Goal: Entertainment & Leisure: Browse casually

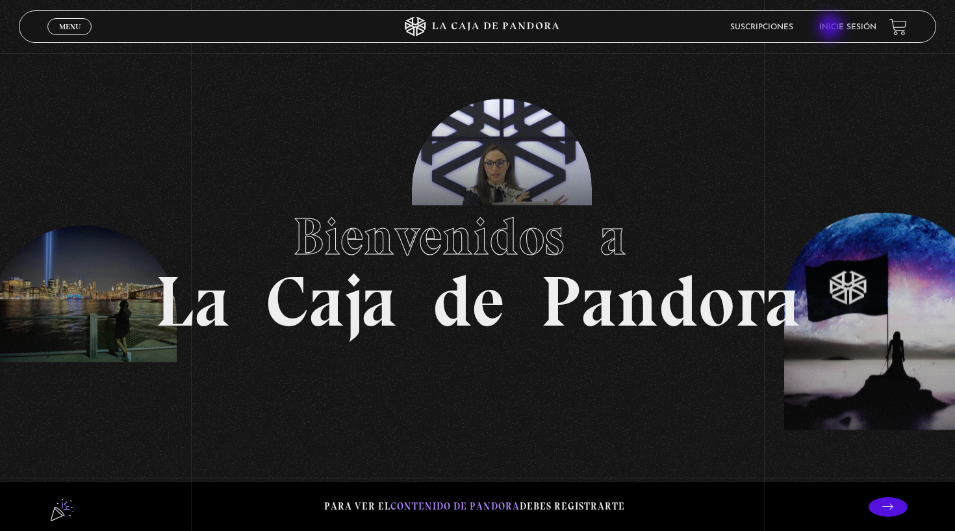
click at [832, 28] on link "Inicie sesión" at bounding box center [848, 27] width 57 height 8
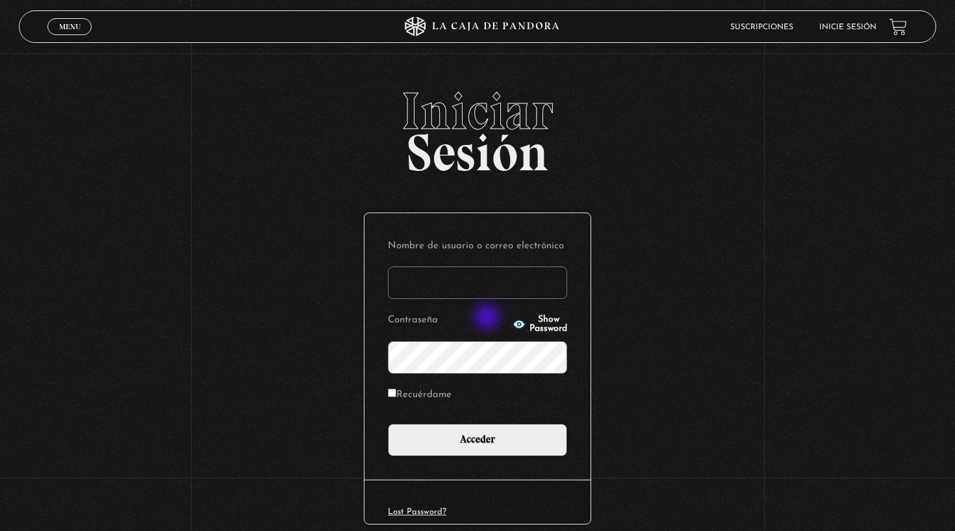
type input "monicaleblanc25@gmail.com"
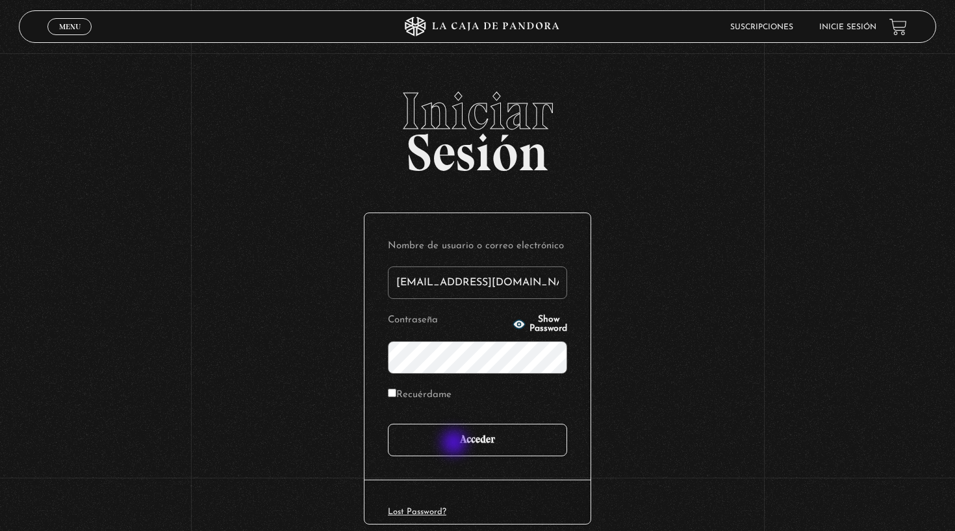
click at [455, 445] on input "Acceder" at bounding box center [477, 440] width 179 height 32
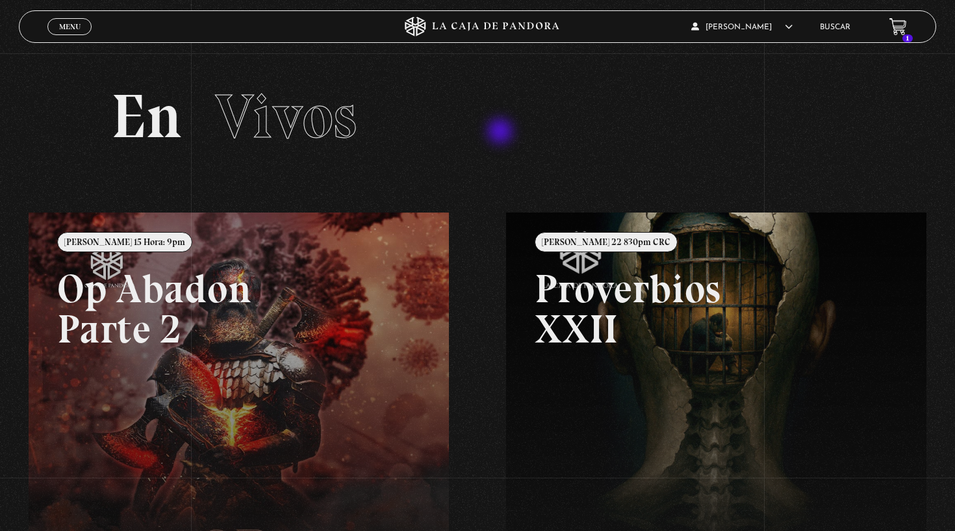
click at [502, 133] on h2 "En Vivos" at bounding box center [478, 117] width 734 height 62
click at [76, 23] on span "Menu" at bounding box center [69, 27] width 21 height 8
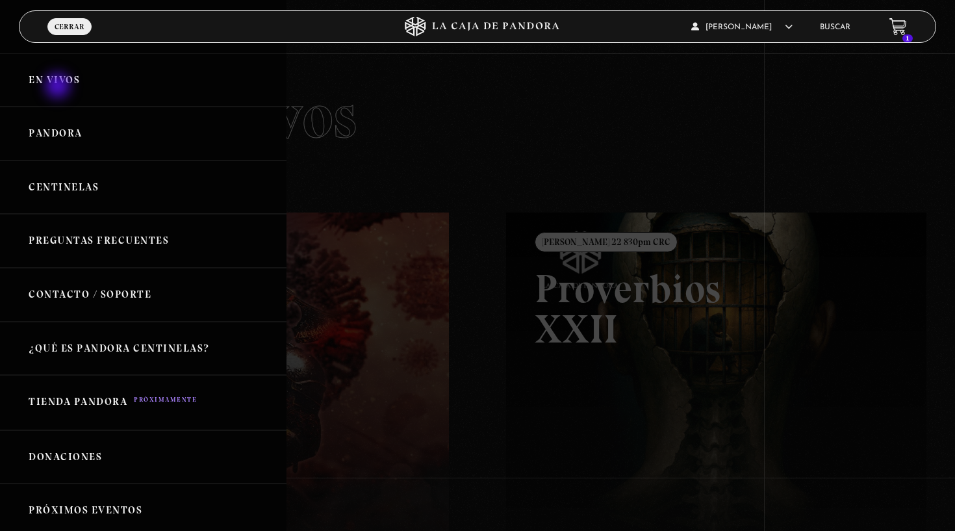
click at [57, 84] on link "En vivos" at bounding box center [143, 80] width 287 height 54
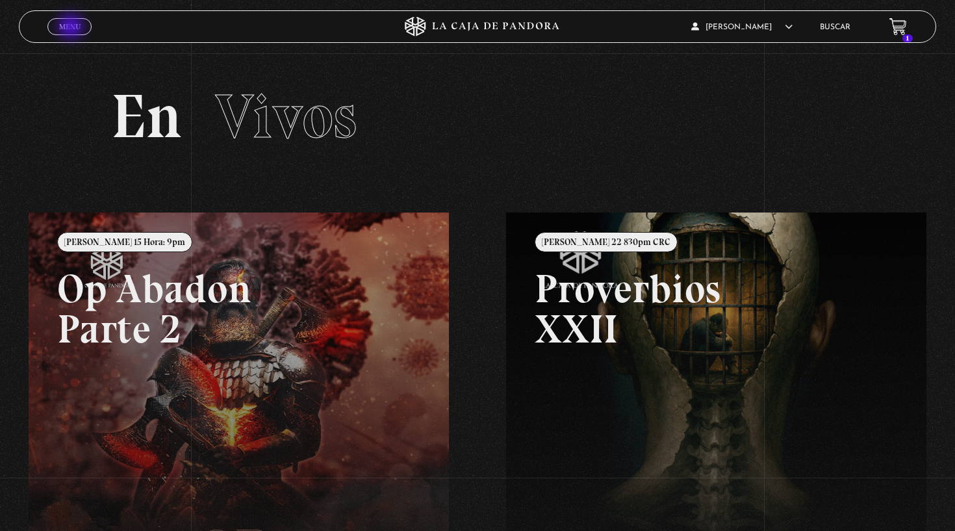
click at [73, 27] on span "Menu" at bounding box center [69, 27] width 21 height 8
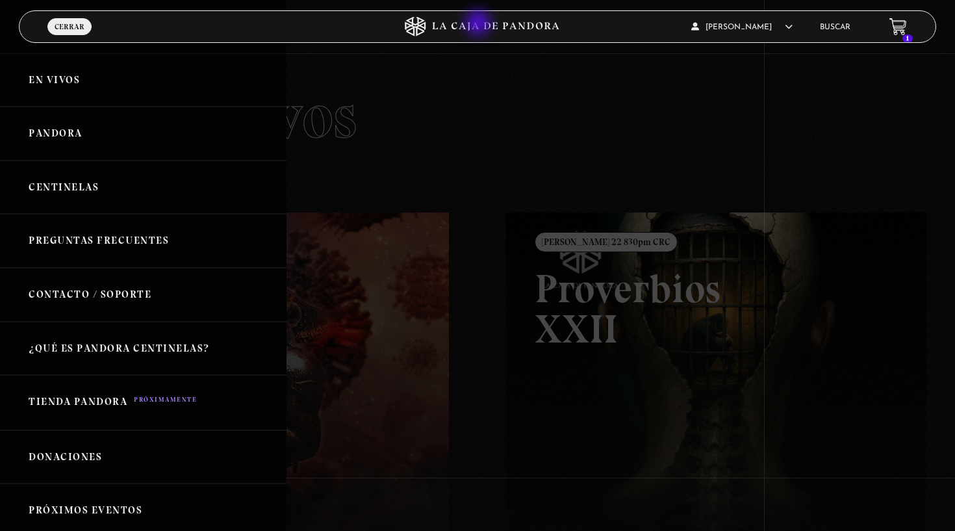
click at [479, 23] on icon at bounding box center [477, 26] width 287 height 19
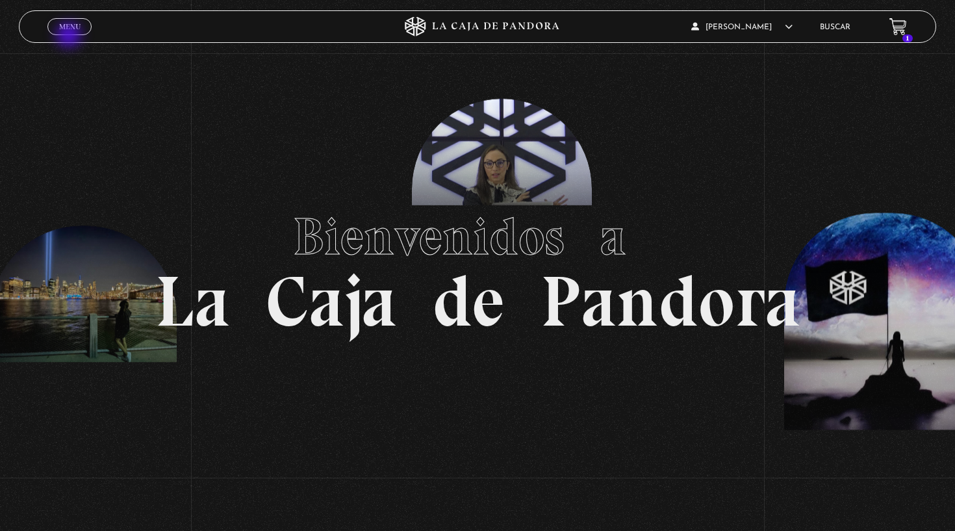
click at [70, 32] on link "Menu Cerrar" at bounding box center [69, 26] width 44 height 17
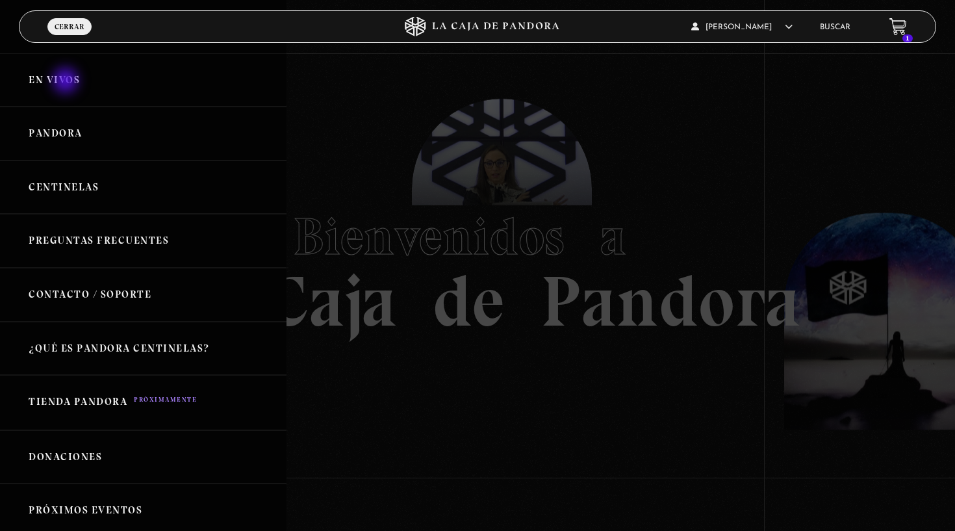
click at [67, 82] on link "En vivos" at bounding box center [143, 80] width 287 height 54
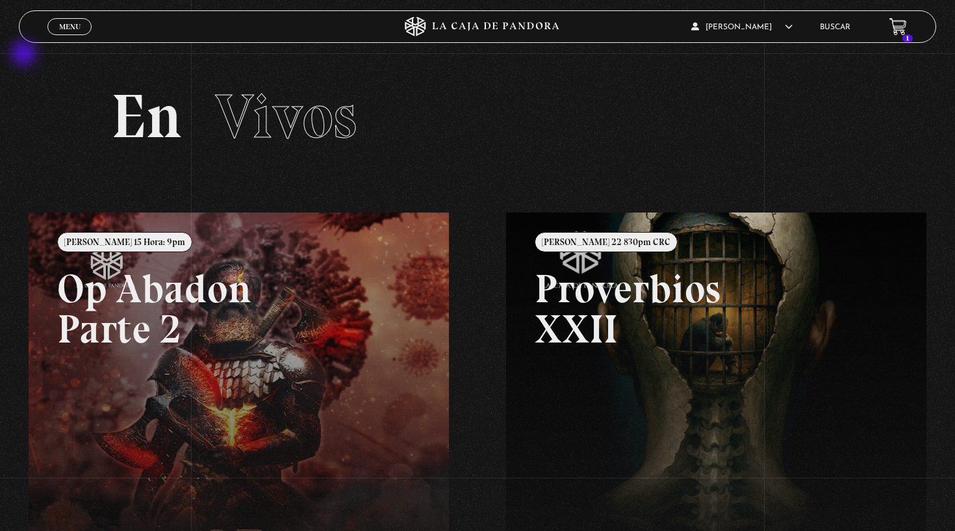
click at [65, 31] on span "Menu" at bounding box center [69, 27] width 21 height 8
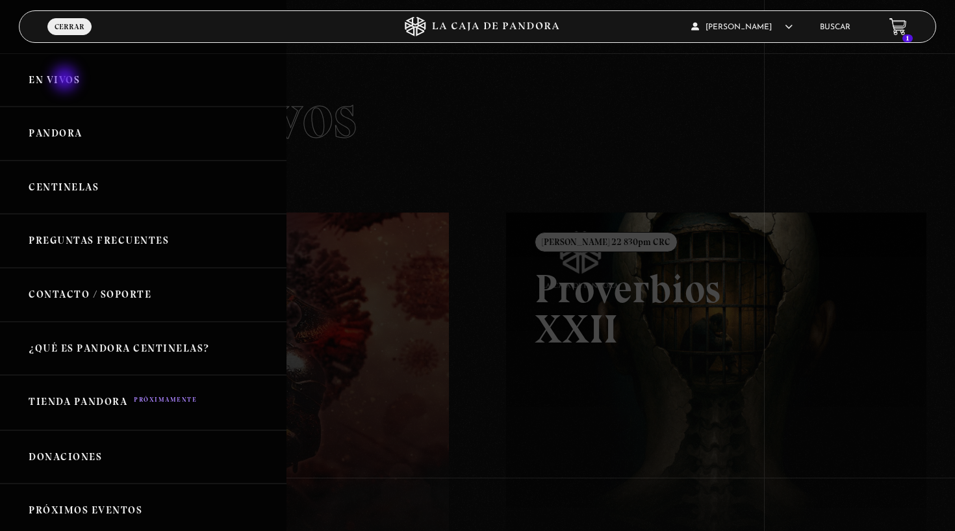
click at [64, 83] on link "En vivos" at bounding box center [143, 80] width 287 height 54
click at [64, 70] on link "En vivos" at bounding box center [143, 80] width 287 height 54
click at [64, 77] on link "En vivos" at bounding box center [143, 80] width 287 height 54
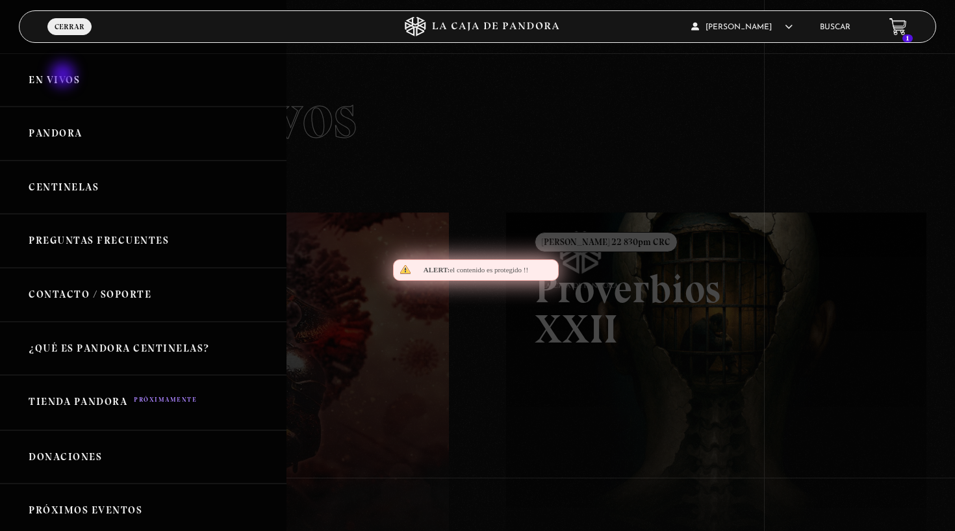
click at [64, 77] on link "En vivos" at bounding box center [143, 80] width 287 height 54
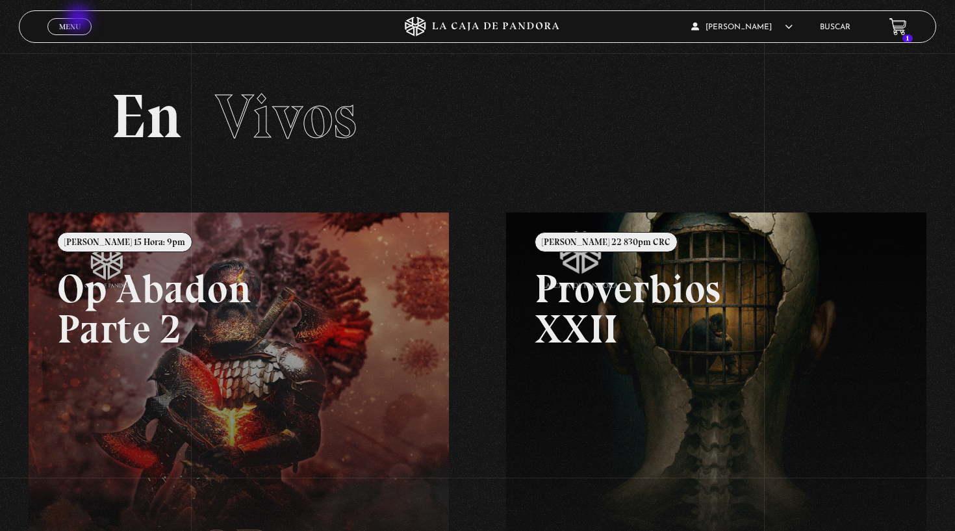
click at [77, 21] on link "Menu Cerrar" at bounding box center [69, 26] width 44 height 17
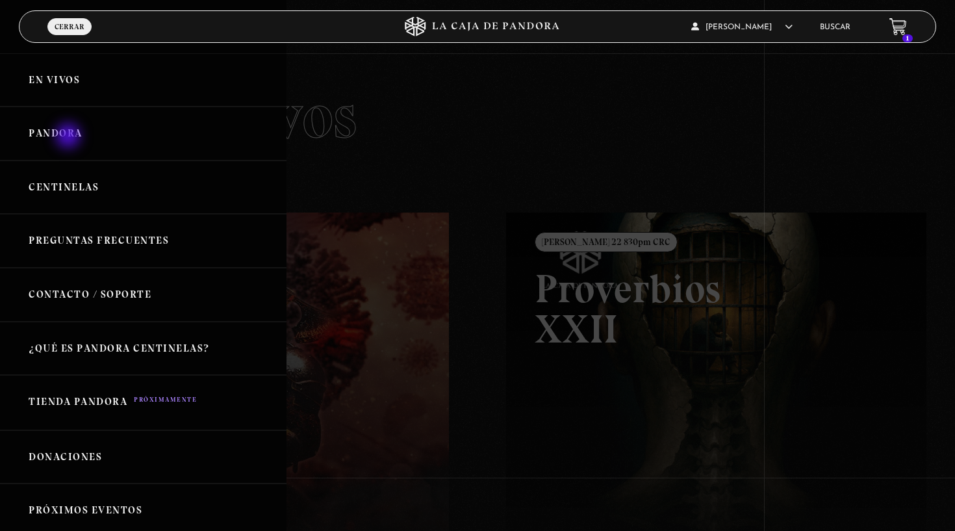
click at [70, 134] on link "Pandora" at bounding box center [143, 134] width 287 height 54
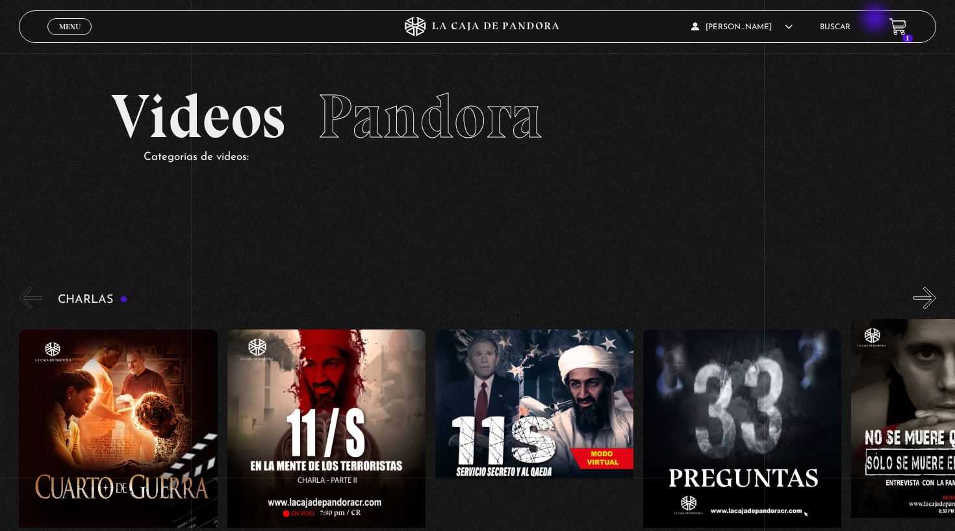
click at [896, 24] on icon at bounding box center [898, 25] width 16 height 15
click at [903, 24] on icon at bounding box center [898, 25] width 16 height 15
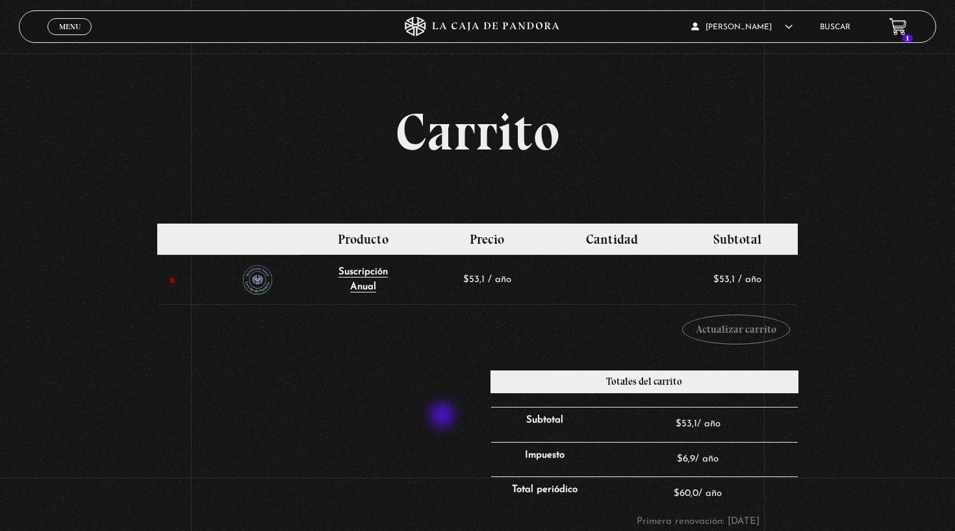
click at [434, 407] on div "Totales del carrito Subtotal $ 53,1 Impuesto $ 6,9 Total $ 60,0 Totales periódi…" at bounding box center [478, 496] width 642 height 252
click at [65, 29] on span "Menu" at bounding box center [69, 27] width 21 height 8
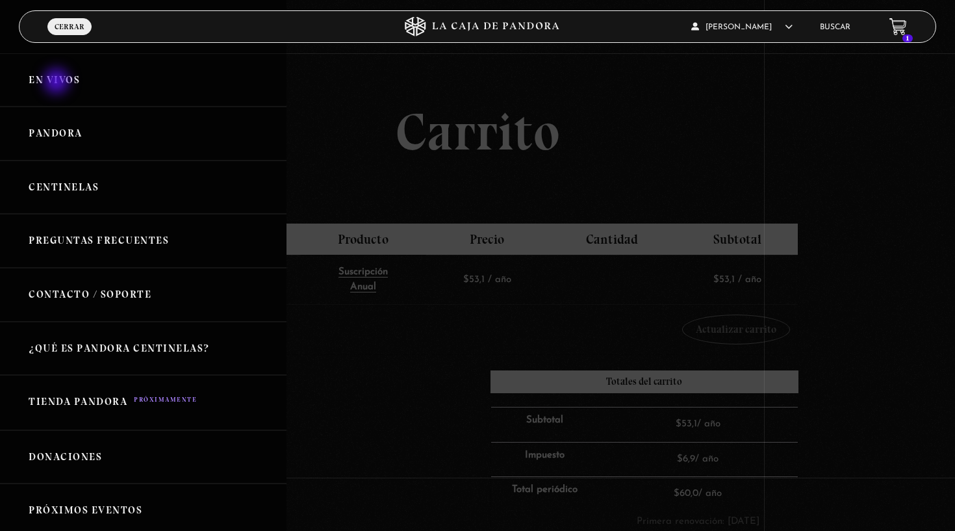
click at [58, 82] on link "En vivos" at bounding box center [143, 80] width 287 height 54
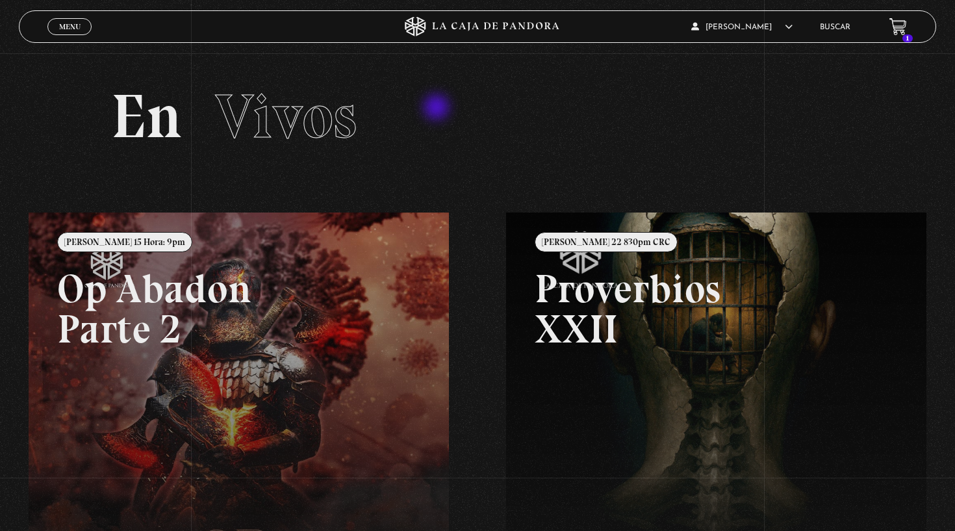
click at [438, 109] on h2 "En Vivos" at bounding box center [478, 117] width 734 height 62
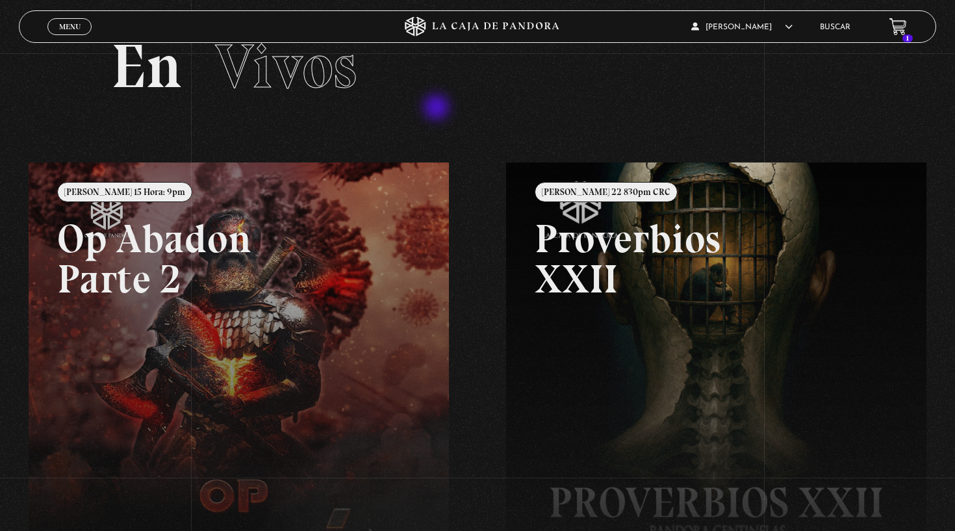
scroll to position [-1, 0]
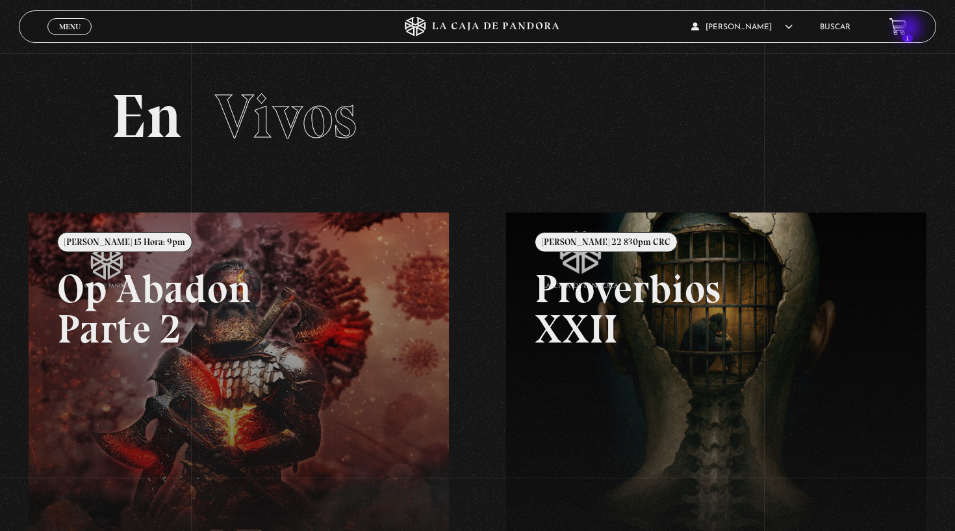
click at [900, 29] on icon at bounding box center [897, 23] width 14 height 11
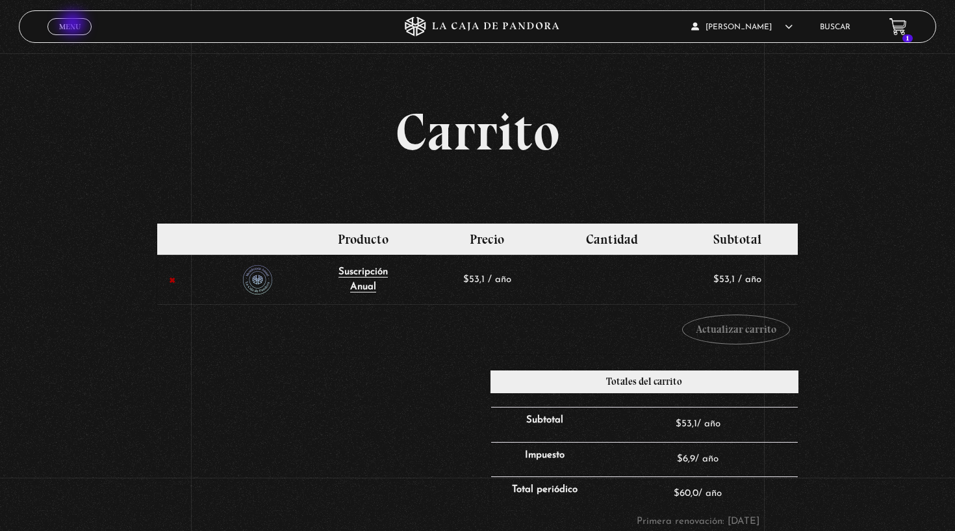
click at [74, 25] on span "Menu" at bounding box center [69, 27] width 21 height 8
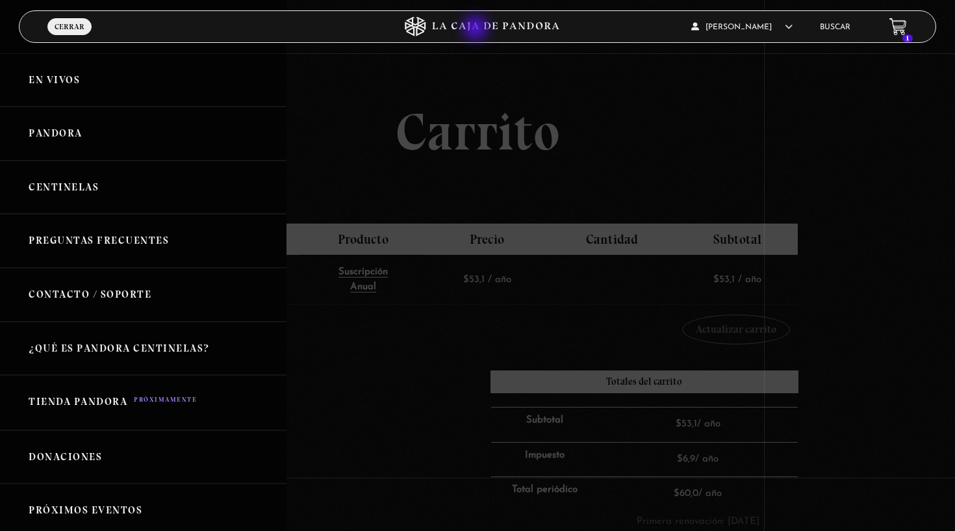
click at [474, 25] on icon at bounding box center [496, 27] width 127 height 8
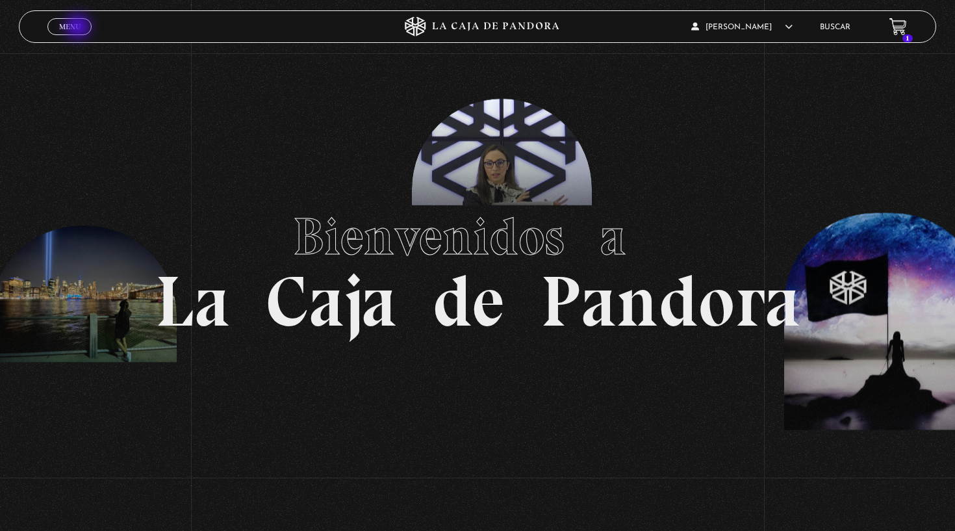
click at [79, 27] on span "Menu" at bounding box center [69, 27] width 21 height 8
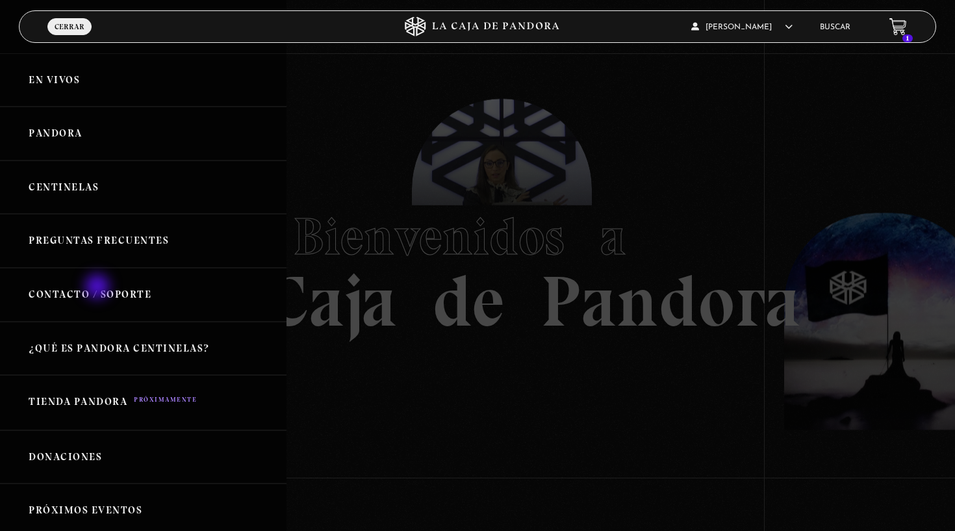
click at [99, 288] on link "Contacto / Soporte" at bounding box center [143, 295] width 287 height 54
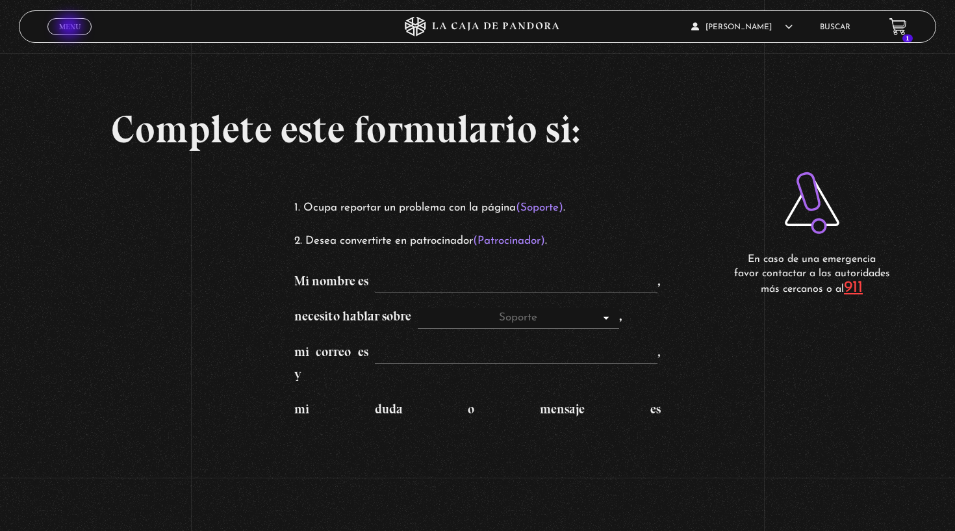
click at [71, 28] on span "Menu" at bounding box center [69, 27] width 21 height 8
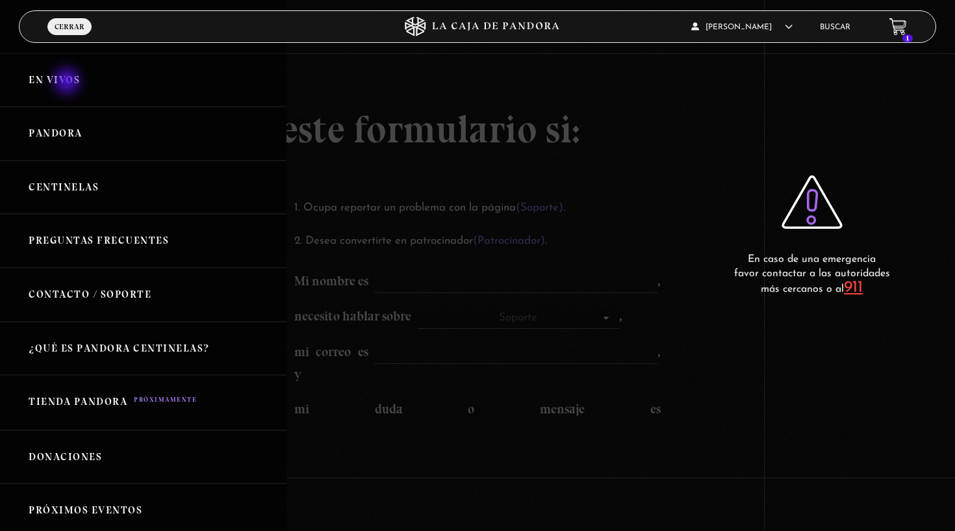
click at [66, 83] on link "En vivos" at bounding box center [143, 80] width 287 height 54
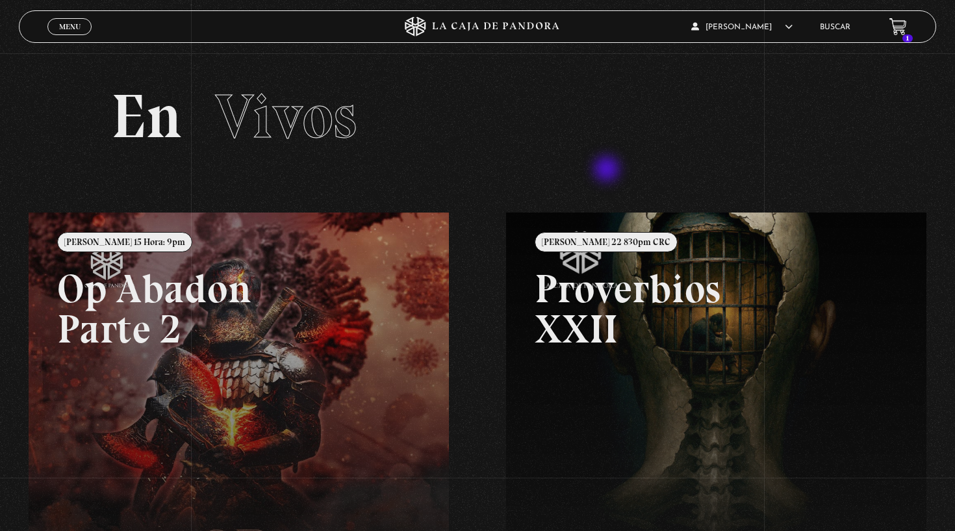
click at [610, 170] on section "En Vivos" at bounding box center [477, 132] width 955 height 159
click at [261, 380] on link at bounding box center [506, 478] width 955 height 531
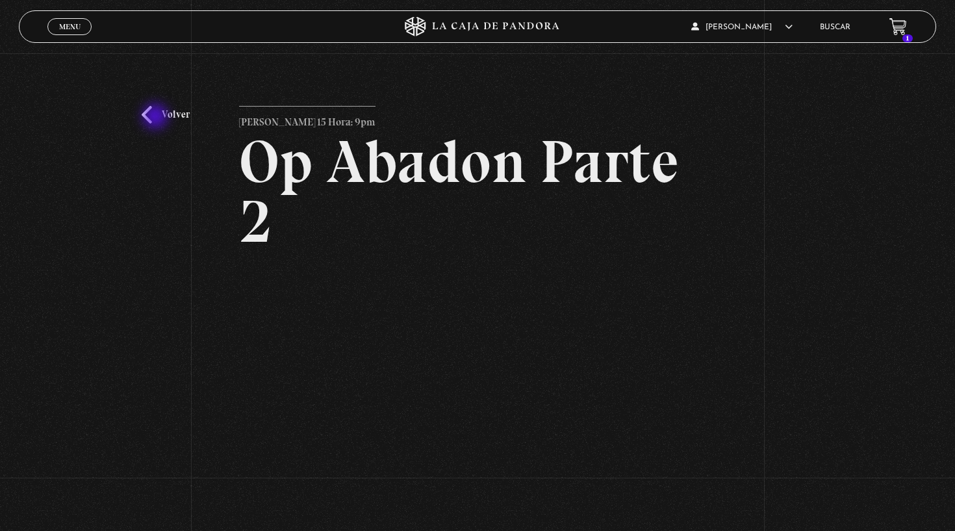
click at [151, 113] on link "Volver" at bounding box center [166, 115] width 48 height 18
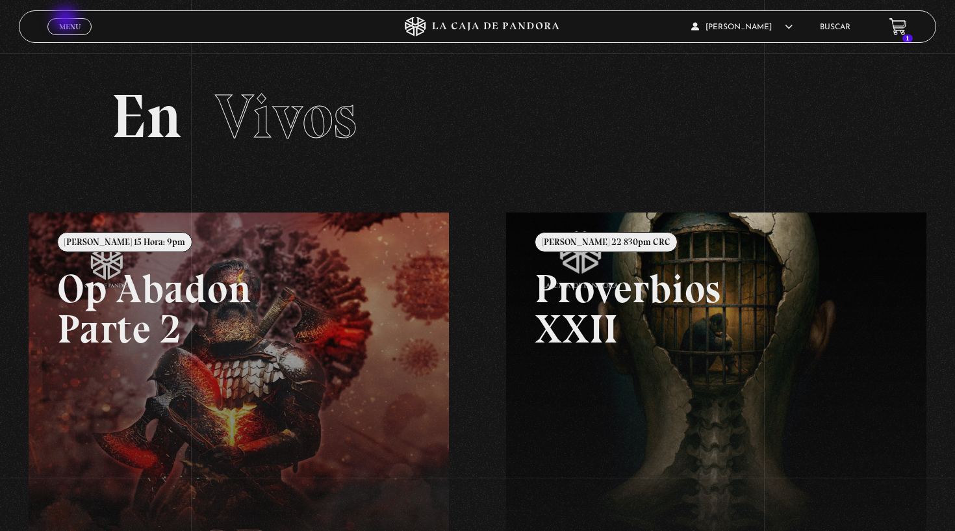
click at [67, 20] on link "Menu Cerrar" at bounding box center [69, 26] width 44 height 17
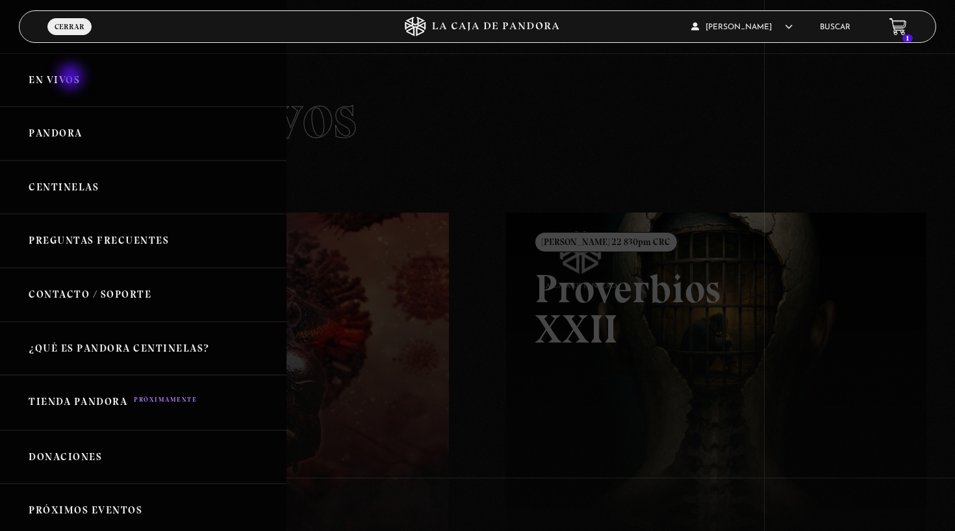
click at [70, 80] on link "En vivos" at bounding box center [143, 80] width 287 height 54
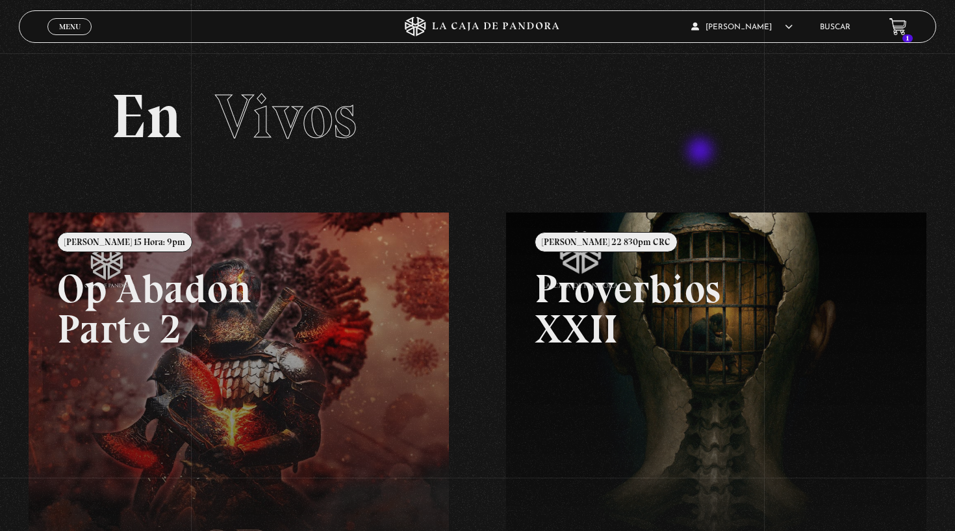
click at [702, 152] on section "En Vivos" at bounding box center [477, 132] width 955 height 159
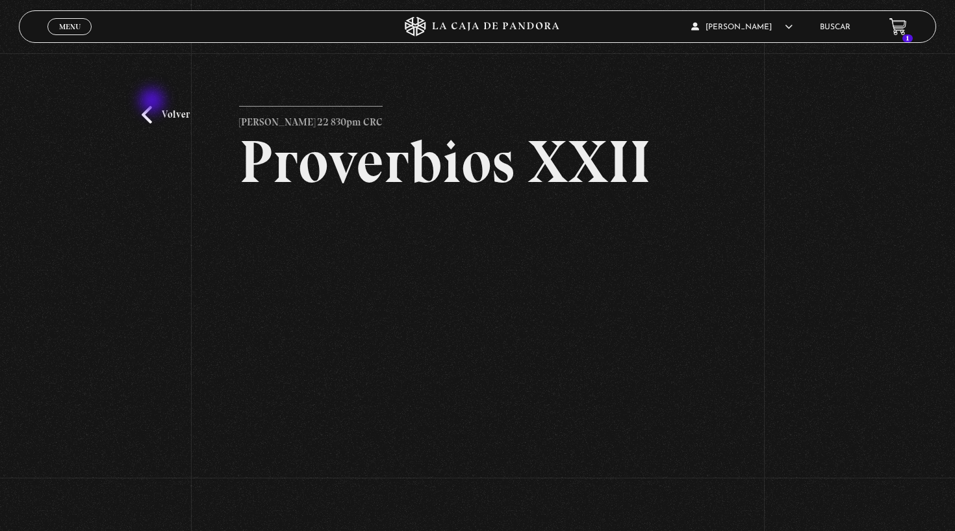
click at [146, 117] on link "Volver" at bounding box center [166, 115] width 48 height 18
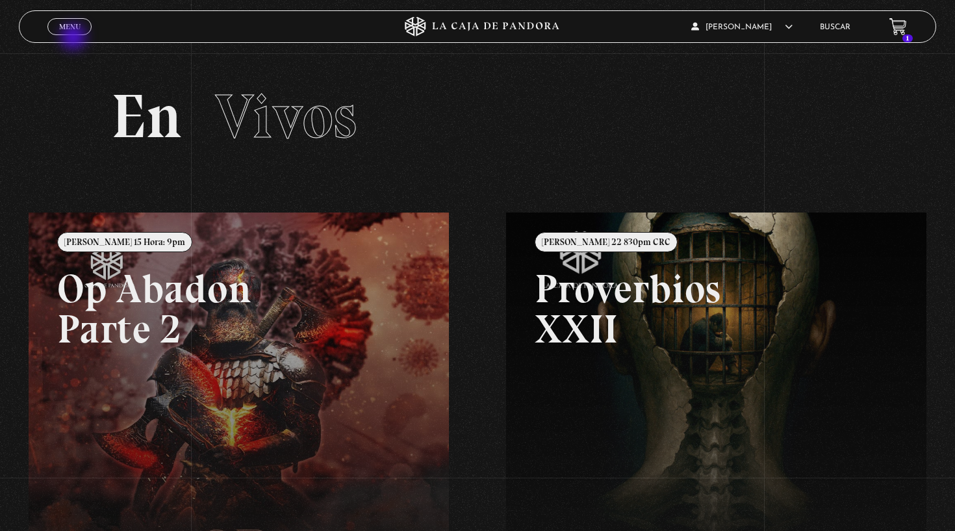
click at [74, 36] on div "Menu Cerrar" at bounding box center [190, 26] width 287 height 31
click at [76, 27] on span "Menu" at bounding box center [69, 27] width 21 height 8
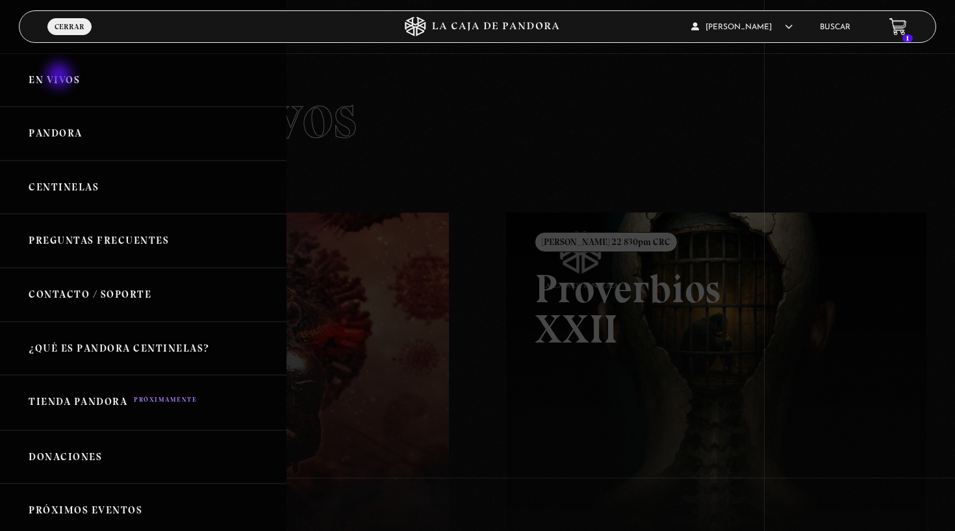
click at [60, 77] on link "En vivos" at bounding box center [143, 80] width 287 height 54
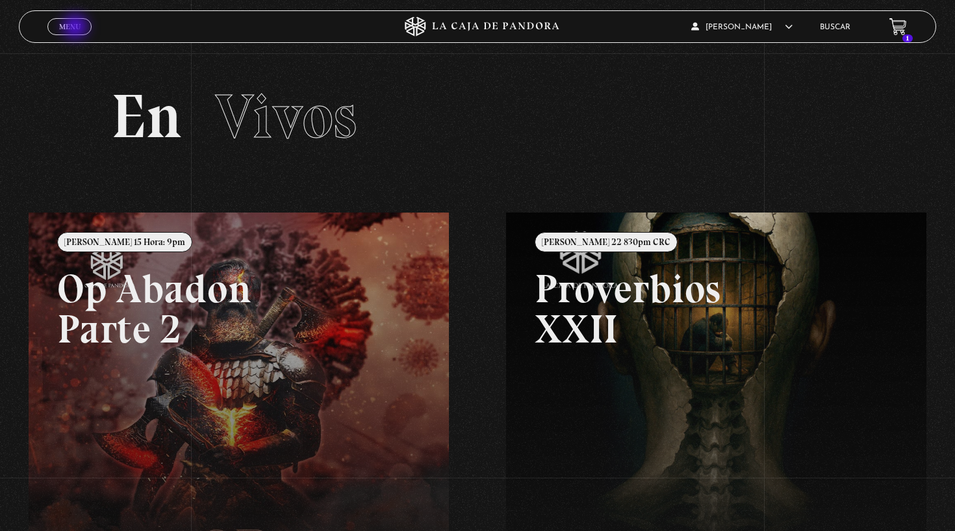
click at [70, 28] on span "Menu" at bounding box center [69, 27] width 21 height 8
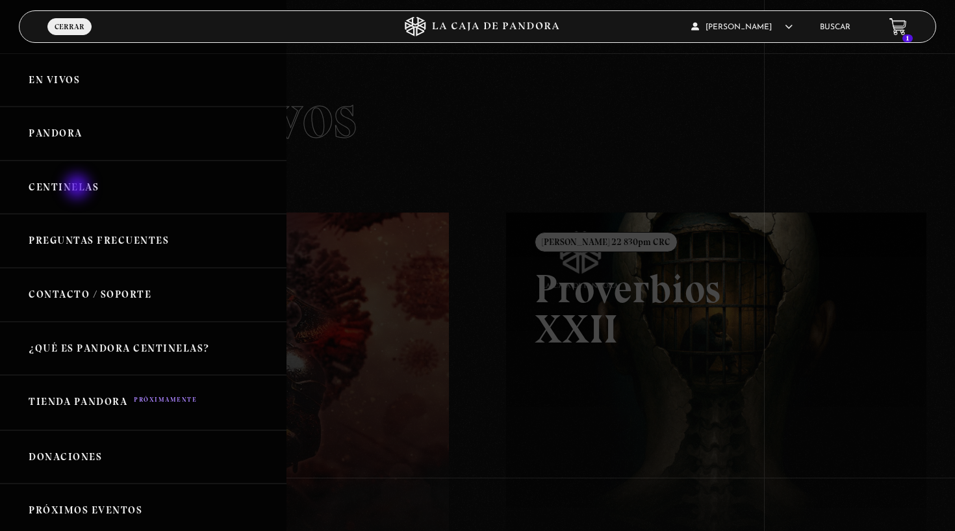
click at [79, 188] on link "Centinelas" at bounding box center [143, 188] width 287 height 54
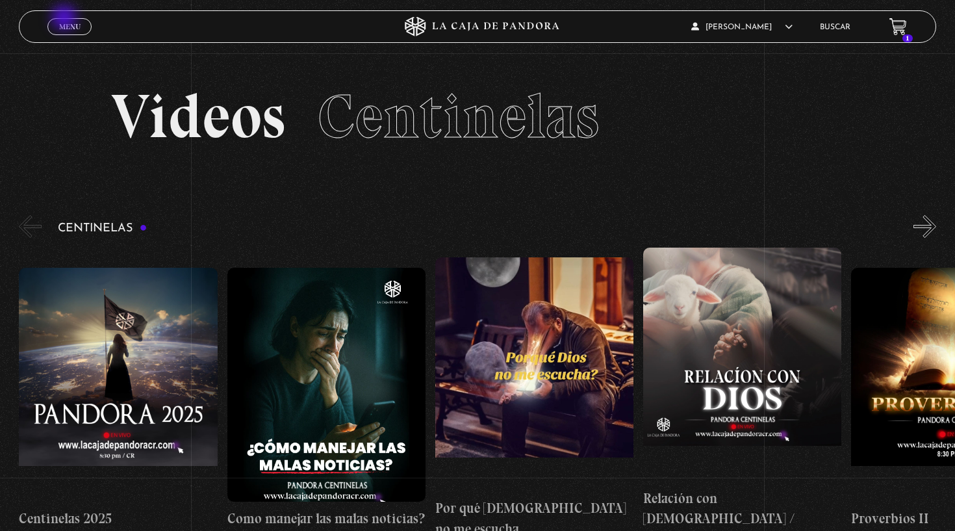
click at [66, 32] on link "Menu Cerrar" at bounding box center [69, 26] width 44 height 17
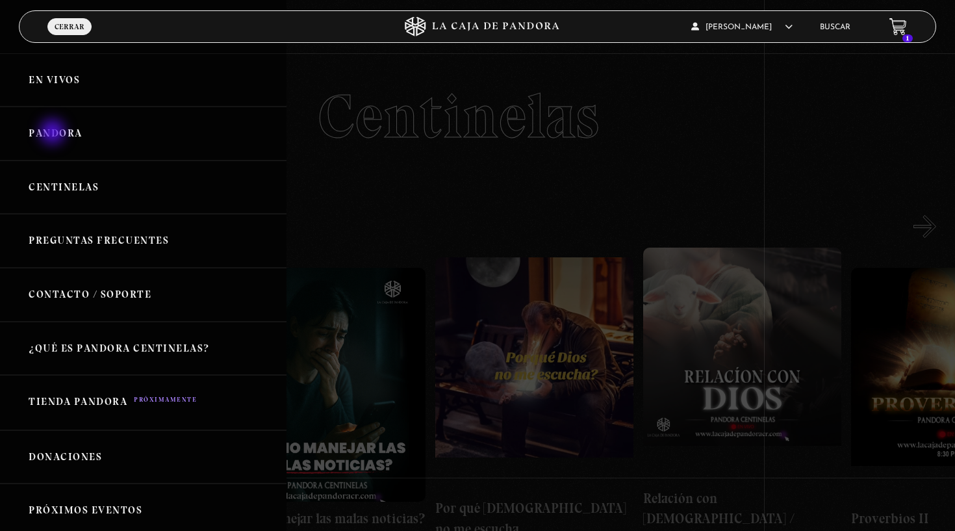
click at [54, 133] on link "Pandora" at bounding box center [143, 134] width 287 height 54
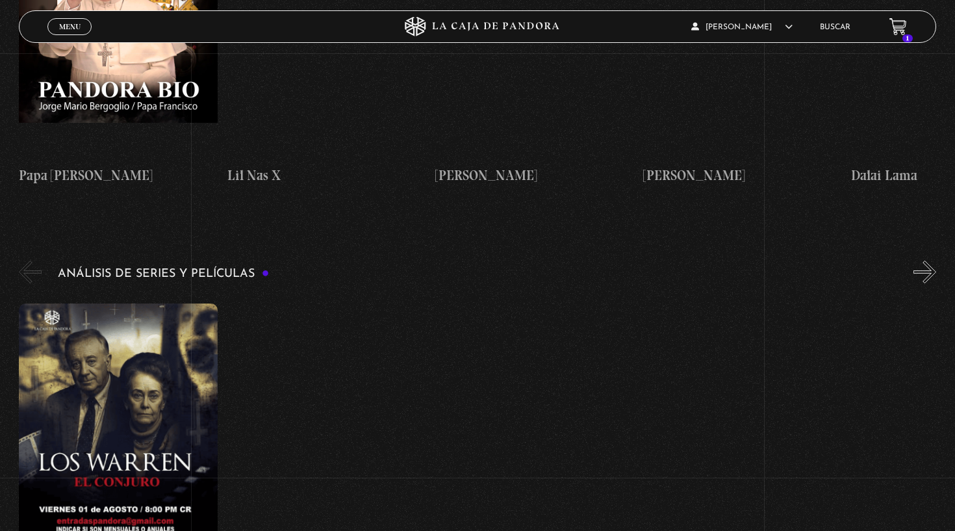
scroll to position [2256, 0]
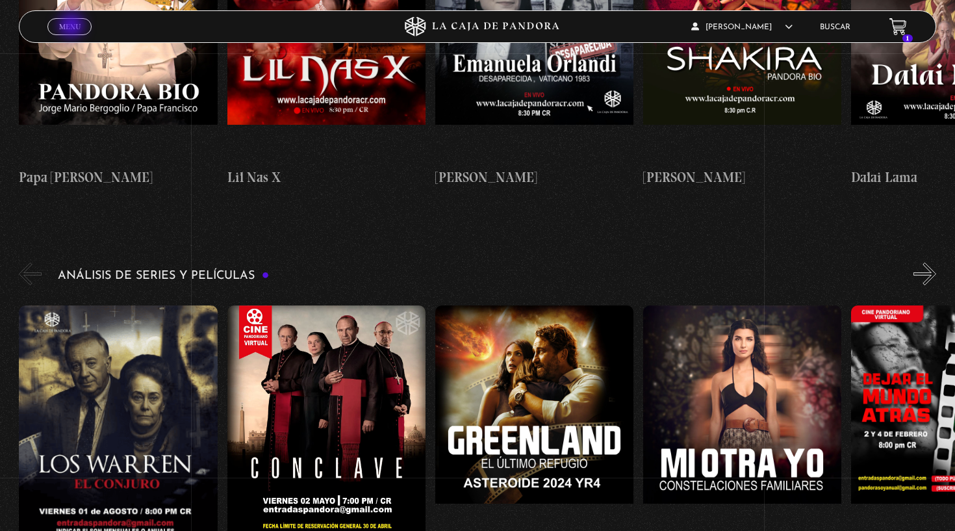
click at [73, 27] on span "Menu" at bounding box center [69, 27] width 21 height 8
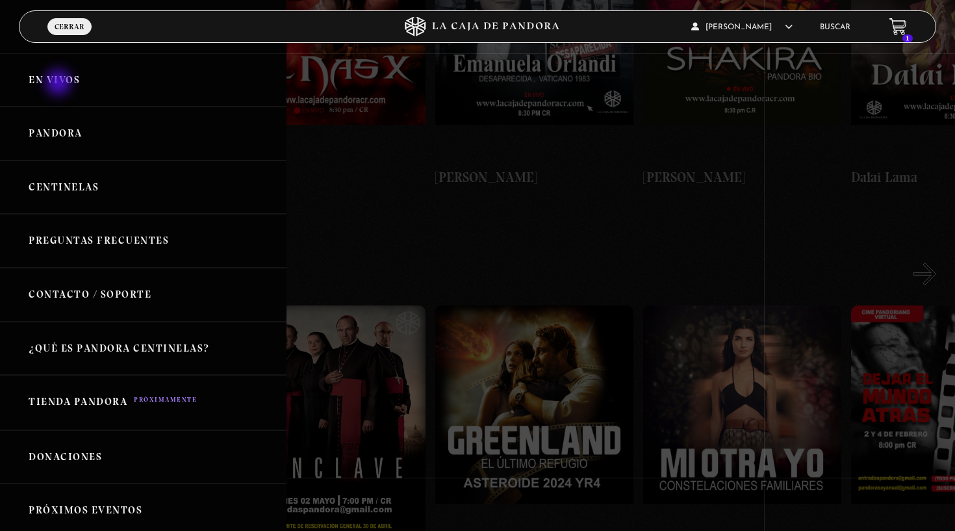
click at [60, 84] on link "En vivos" at bounding box center [143, 80] width 287 height 54
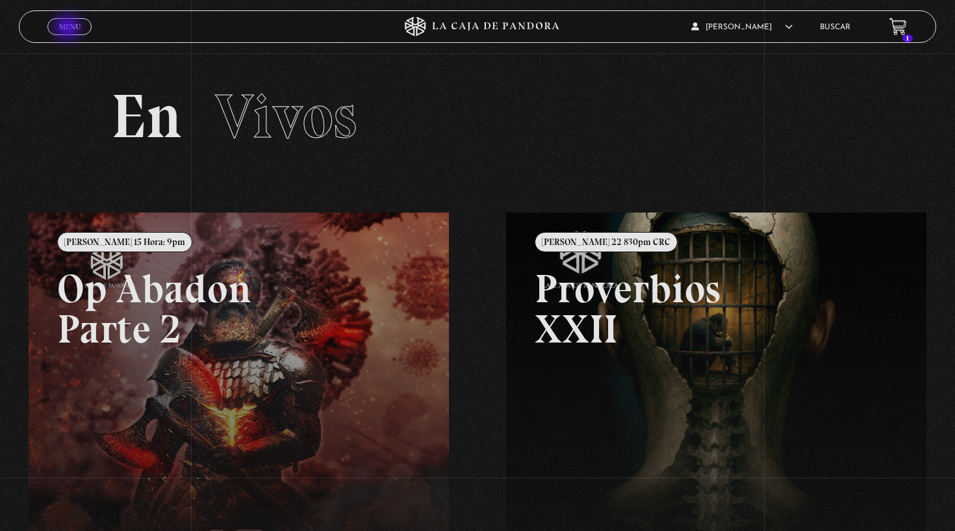
click at [68, 29] on span "Menu" at bounding box center [69, 27] width 21 height 8
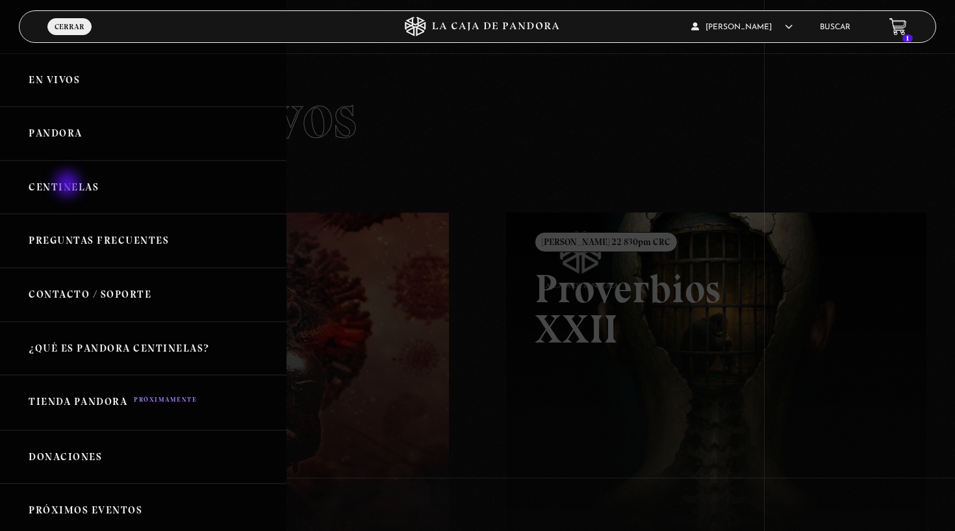
click at [70, 184] on link "Centinelas" at bounding box center [143, 188] width 287 height 54
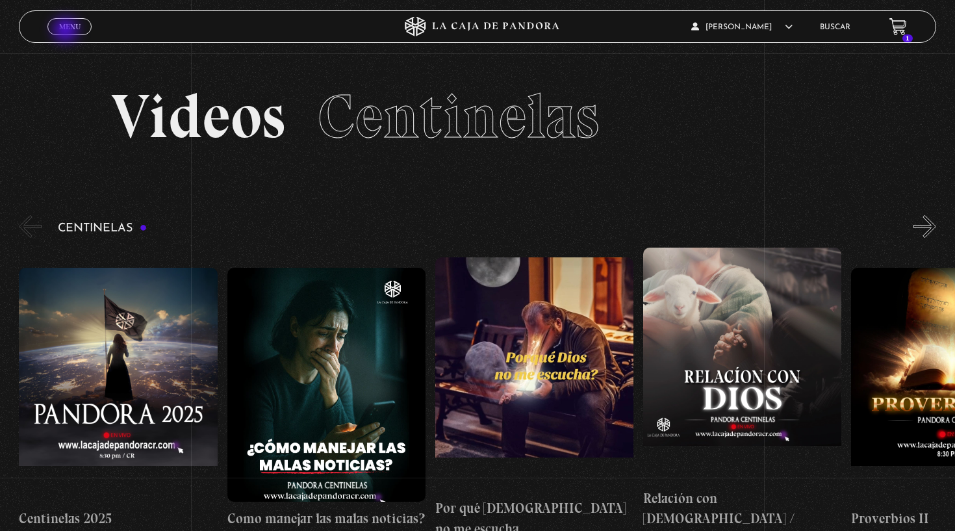
click at [67, 31] on span "Menu" at bounding box center [69, 27] width 21 height 8
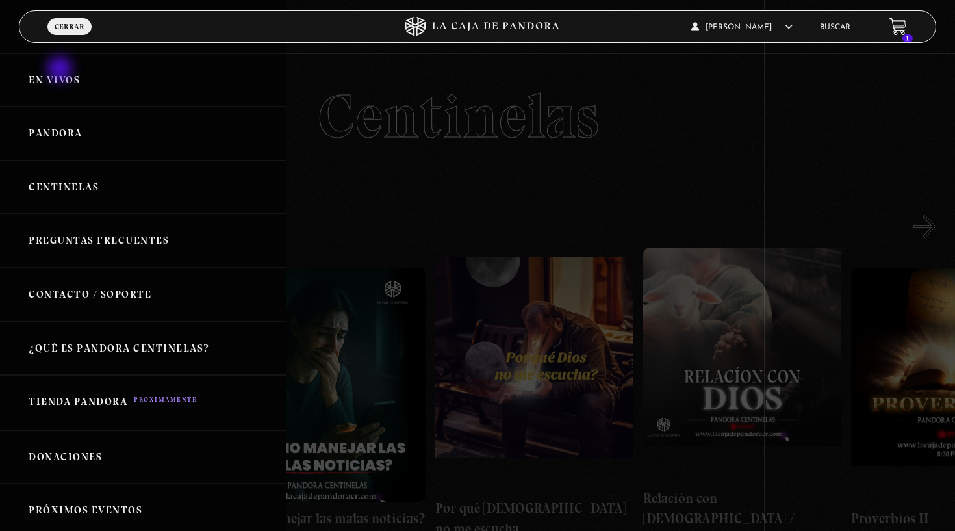
click at [61, 70] on link "En vivos" at bounding box center [143, 80] width 287 height 54
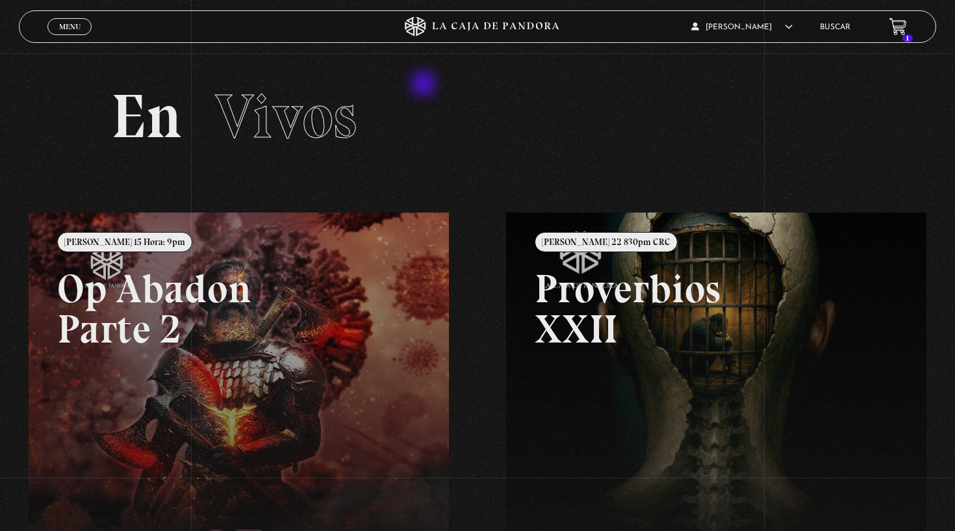
click at [426, 84] on section "En Vivos" at bounding box center [477, 132] width 955 height 159
click at [70, 26] on span "Menu" at bounding box center [69, 27] width 21 height 8
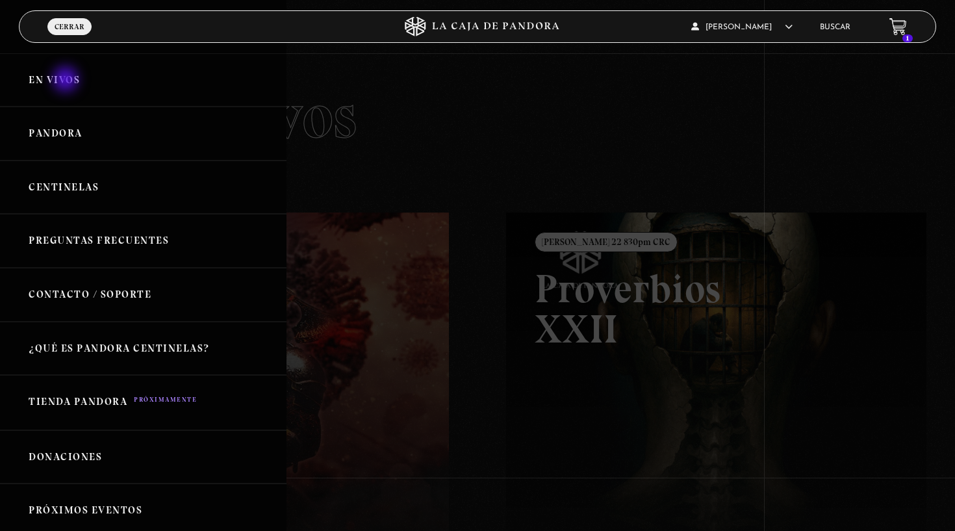
click at [67, 81] on link "En vivos" at bounding box center [143, 80] width 287 height 54
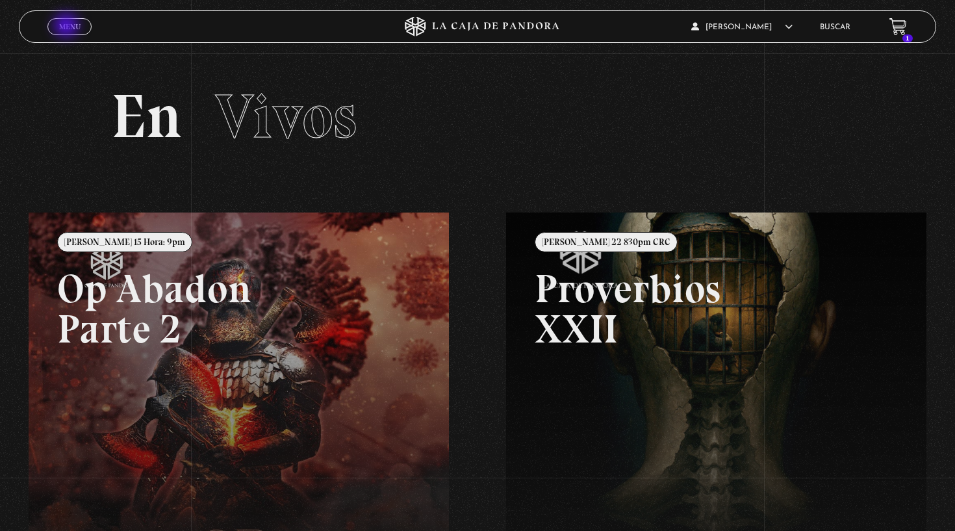
click at [68, 27] on span "Menu" at bounding box center [69, 27] width 21 height 8
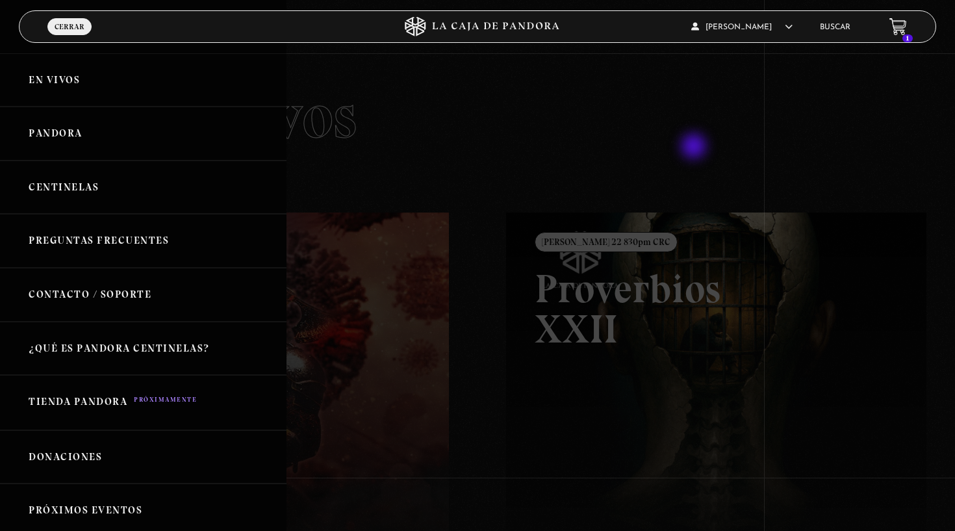
click at [696, 147] on div at bounding box center [477, 265] width 955 height 531
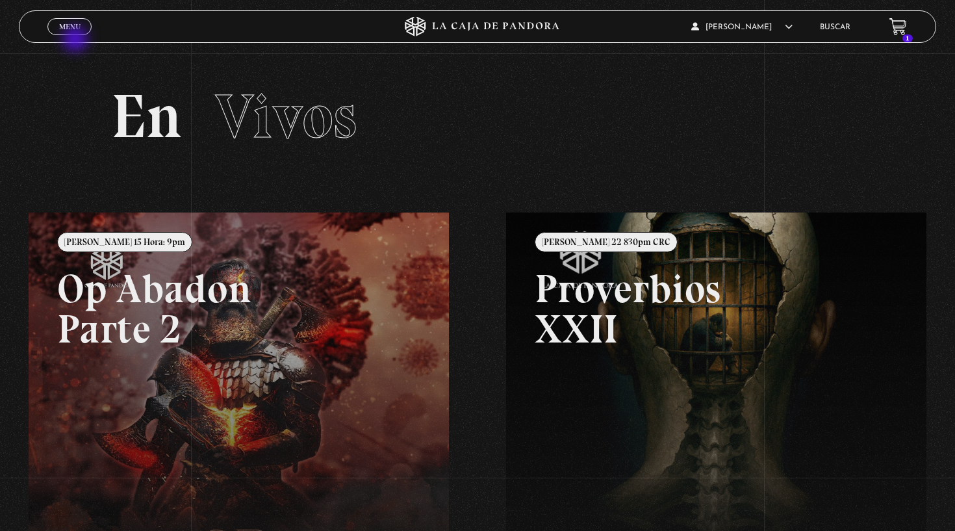
click at [71, 26] on span "Menu" at bounding box center [69, 27] width 21 height 8
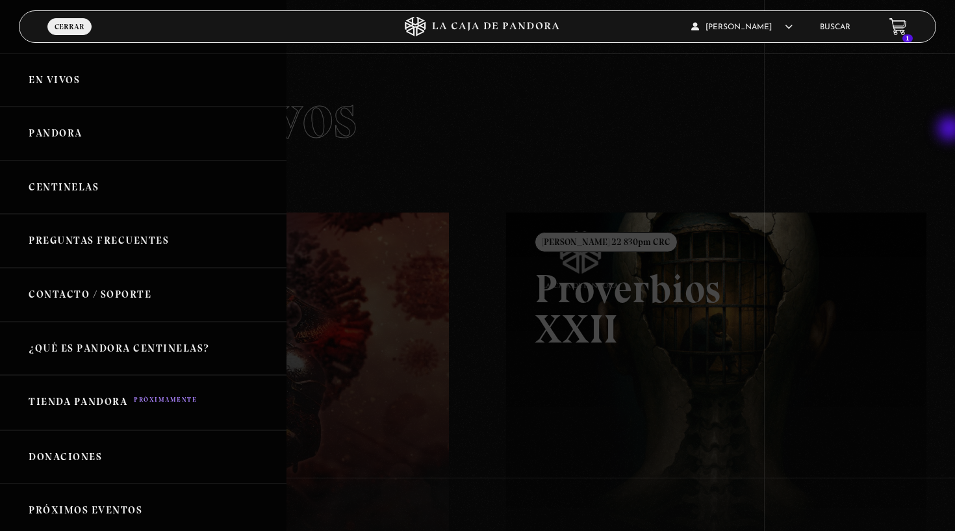
click at [51, 77] on link "En vivos" at bounding box center [143, 80] width 287 height 54
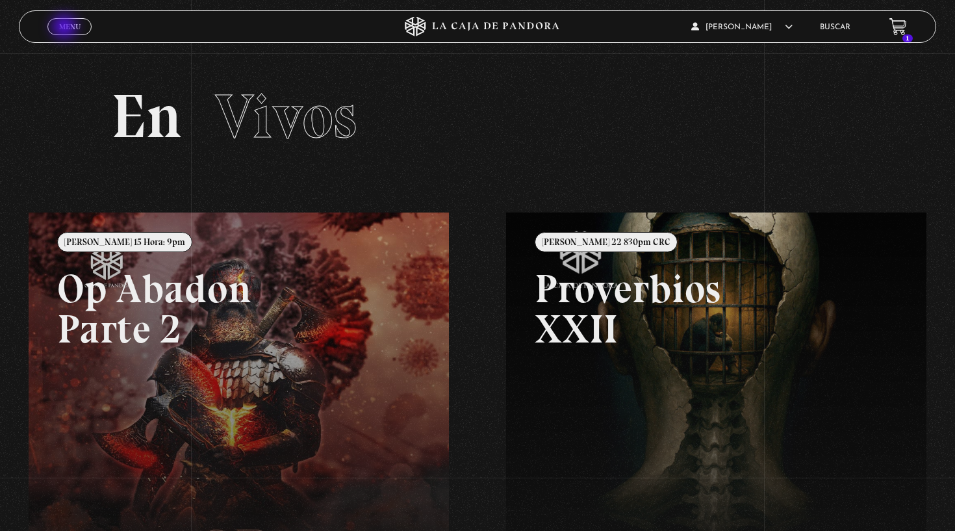
click at [66, 28] on span "Menu" at bounding box center [69, 27] width 21 height 8
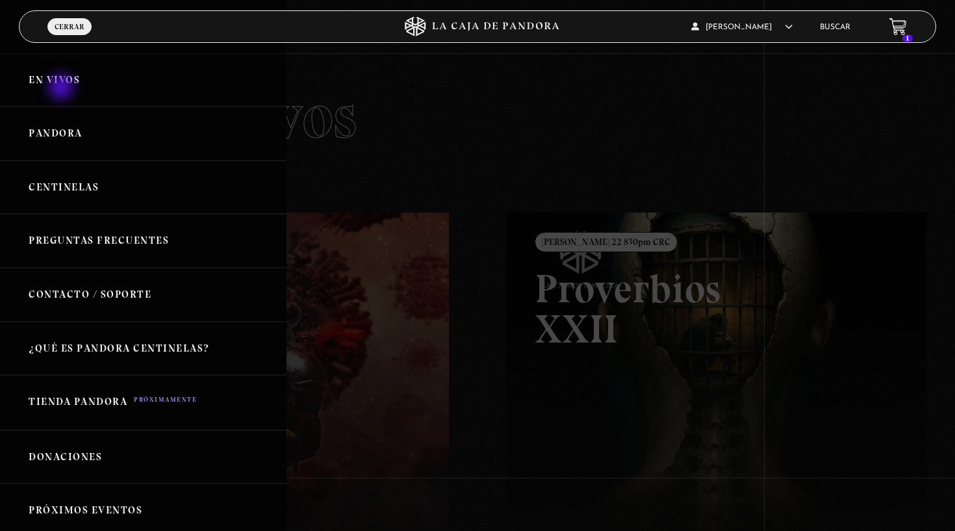
click at [63, 81] on link "En vivos" at bounding box center [143, 80] width 287 height 54
